Goal: Find contact information: Obtain details needed to contact an individual or organization

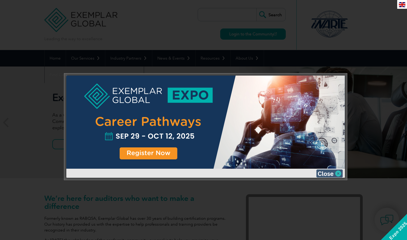
click at [332, 173] on img at bounding box center [330, 173] width 27 height 8
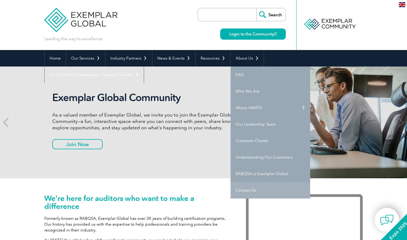
click at [252, 189] on link "Contact Us" at bounding box center [271, 190] width 80 height 16
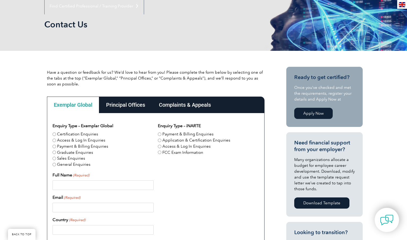
scroll to position [63, 0]
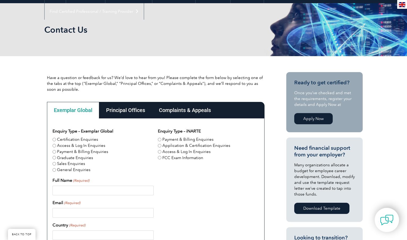
click at [196, 107] on div "Complaints & Appeals" at bounding box center [185, 110] width 66 height 16
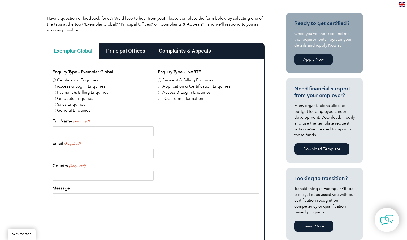
scroll to position [122, 0]
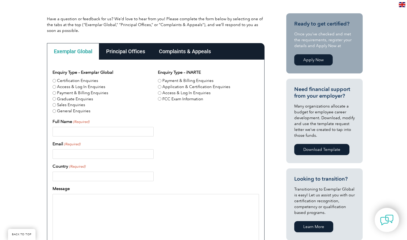
click at [170, 58] on div "Complaints & Appeals" at bounding box center [185, 51] width 66 height 16
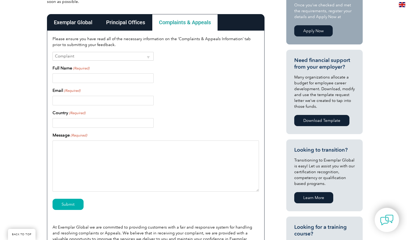
scroll to position [41, 0]
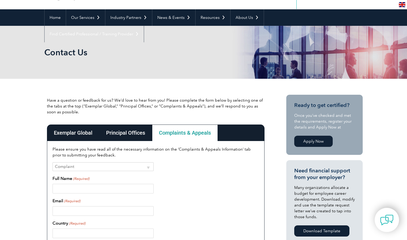
click at [69, 129] on div "Exemplar Global" at bounding box center [73, 132] width 52 height 16
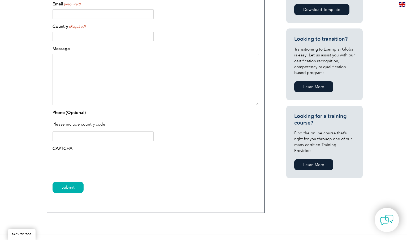
scroll to position [261, 0]
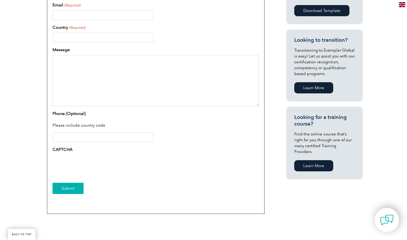
click at [78, 189] on input "Submit" at bounding box center [68, 187] width 31 height 11
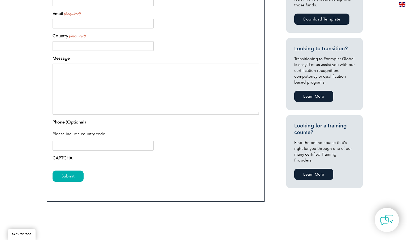
scroll to position [253, 0]
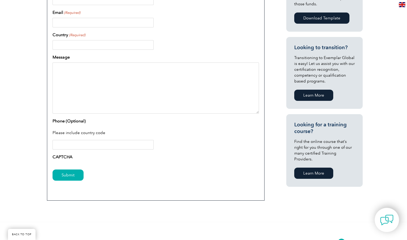
click at [69, 157] on label "CAPTCHA" at bounding box center [63, 156] width 20 height 6
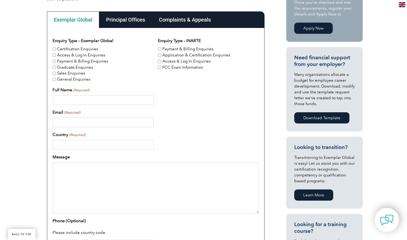
scroll to position [153, 0]
click at [202, 20] on div "Complaints & Appeals" at bounding box center [185, 19] width 66 height 16
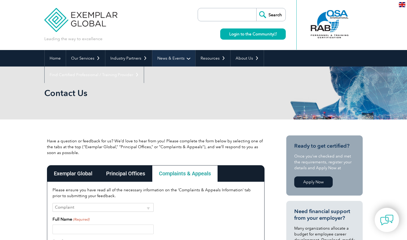
scroll to position [0, 0]
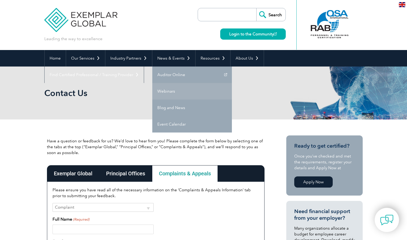
click at [170, 93] on link "Webinars" at bounding box center [192, 91] width 80 height 16
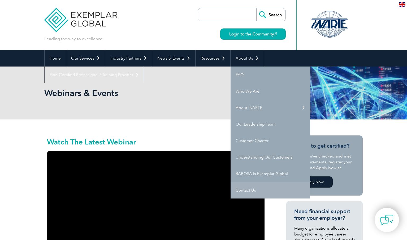
click at [251, 191] on link "Contact Us" at bounding box center [271, 190] width 80 height 16
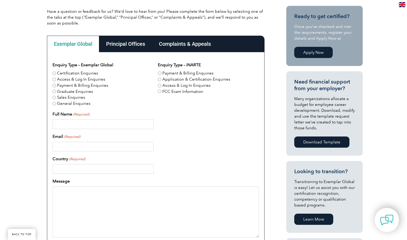
scroll to position [116, 0]
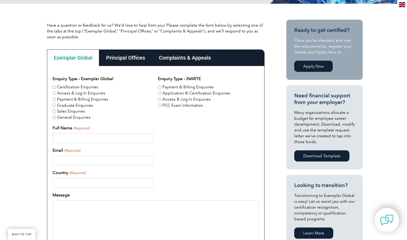
click at [183, 58] on div "Complaints & Appeals" at bounding box center [185, 57] width 66 height 16
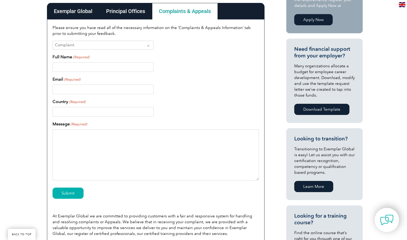
scroll to position [161, 0]
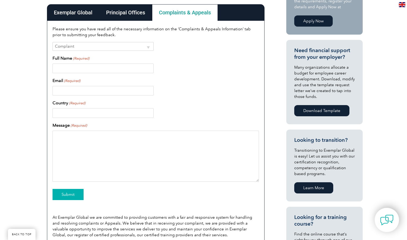
click at [71, 195] on input "Submit" at bounding box center [68, 194] width 31 height 11
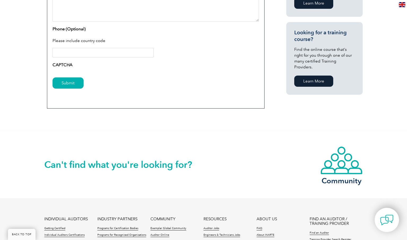
scroll to position [352, 0]
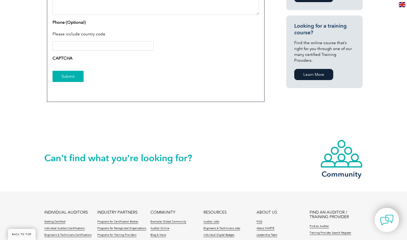
click at [58, 76] on input "Submit" at bounding box center [68, 76] width 31 height 11
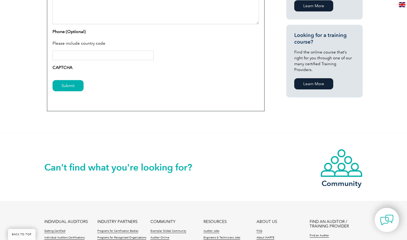
scroll to position [345, 0]
